Goal: Find specific page/section: Find specific page/section

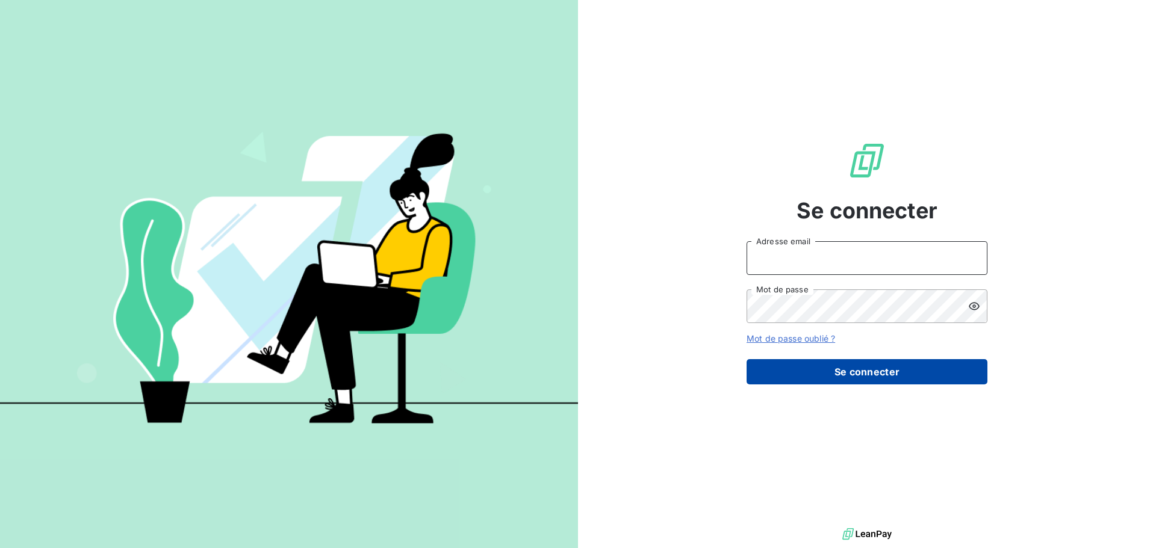
type input "[EMAIL_ADDRESS][DOMAIN_NAME]"
click at [829, 371] on button "Se connecter" at bounding box center [866, 371] width 241 height 25
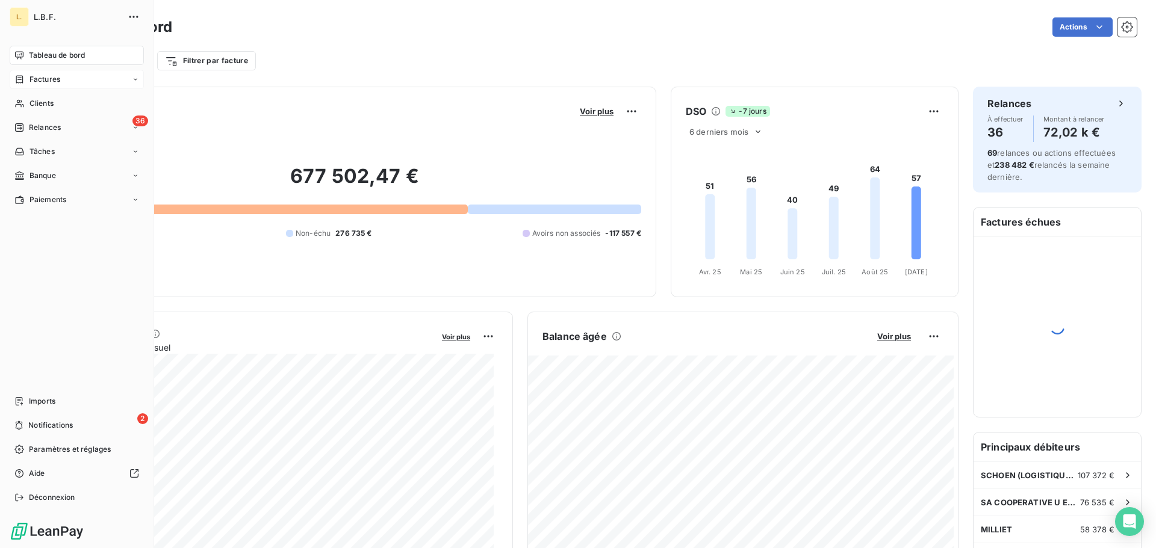
click at [45, 75] on span "Factures" at bounding box center [44, 79] width 31 height 11
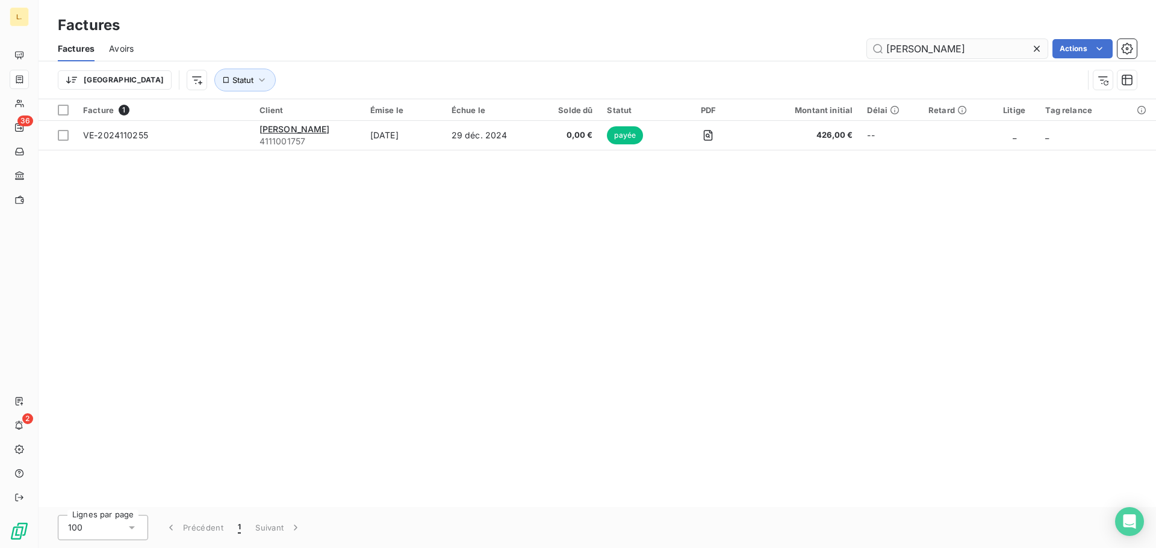
drag, startPoint x: 917, startPoint y: 41, endPoint x: 874, endPoint y: 40, distance: 43.3
click at [874, 40] on input "[PERSON_NAME]" at bounding box center [957, 48] width 181 height 19
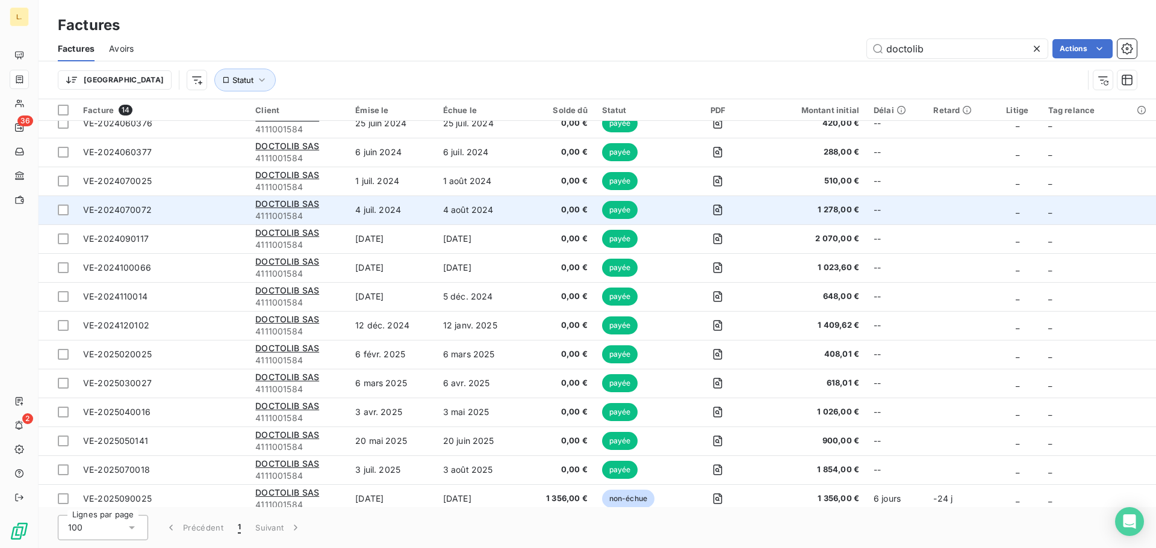
scroll to position [19, 0]
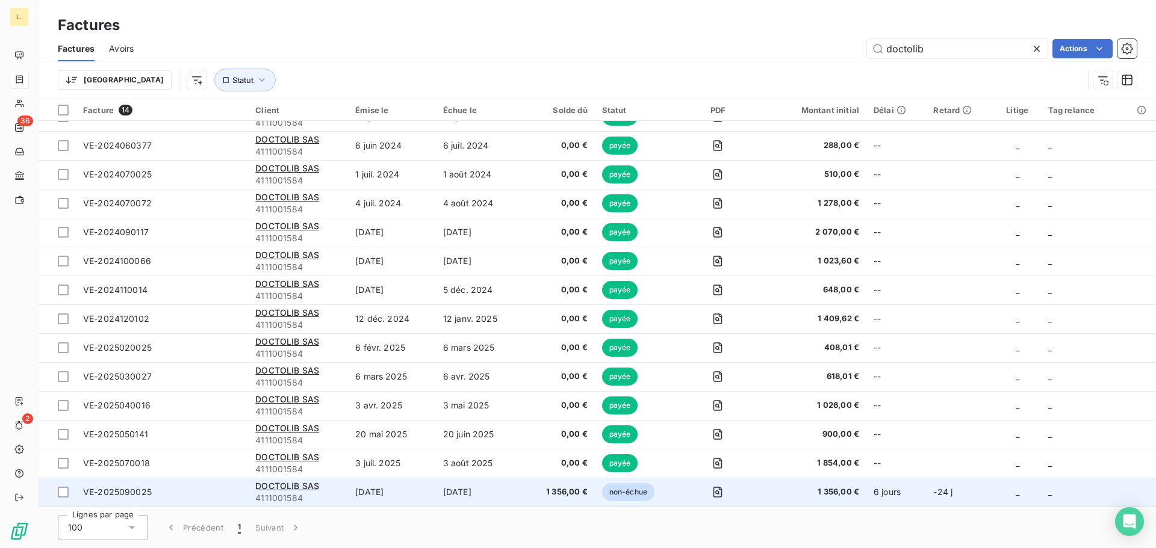
type input "doctolib"
click at [483, 497] on td "[DATE]" at bounding box center [480, 492] width 88 height 29
